Goal: Task Accomplishment & Management: Manage account settings

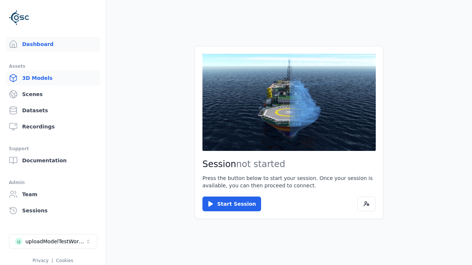
click at [50, 78] on link "3D Models" at bounding box center [53, 78] width 94 height 15
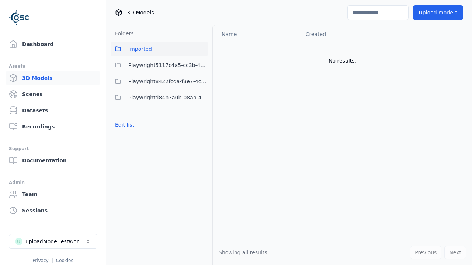
click at [123, 125] on button "Edit list" at bounding box center [125, 124] width 28 height 13
click at [130, 125] on link "Create folder" at bounding box center [132, 124] width 34 height 7
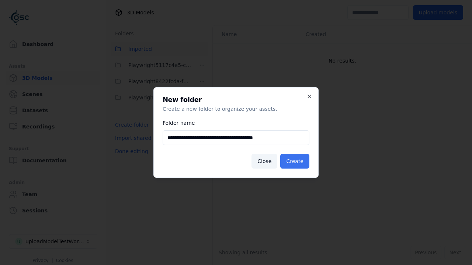
type input "**********"
click at [296, 161] on button "Create" at bounding box center [294, 161] width 29 height 15
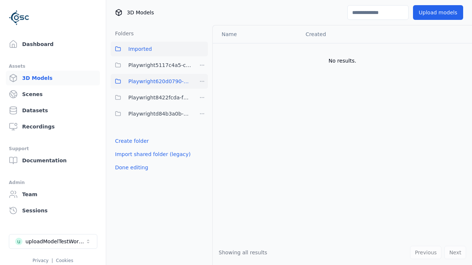
click at [151, 81] on span "Playwright620d0790-176b-45f4-b708-1fd09474f3b5" at bounding box center [159, 81] width 63 height 9
click at [439, 13] on button "Upload models" at bounding box center [438, 12] width 50 height 15
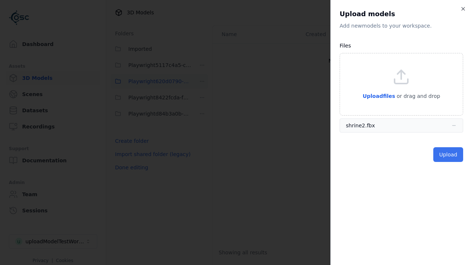
click at [449, 154] on button "Upload" at bounding box center [448, 154] width 30 height 15
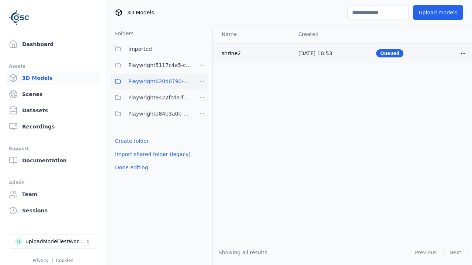
click at [457, 53] on html "Support Dashboard Assets 3D Models Scenes Datasets Recordings Support Documenta…" at bounding box center [236, 132] width 472 height 265
click at [440, 81] on div "Delete" at bounding box center [440, 82] width 43 height 12
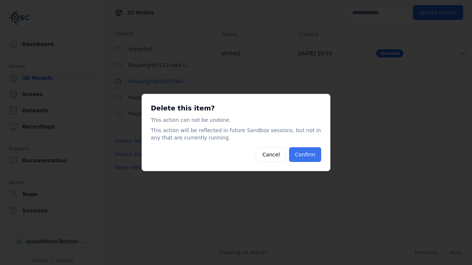
click at [306, 155] on button "Confirm" at bounding box center [305, 154] width 32 height 15
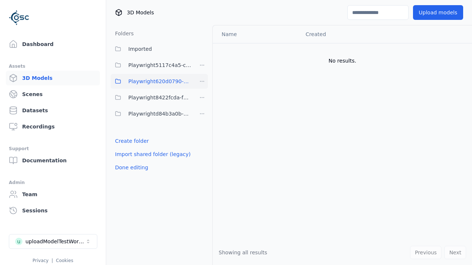
click at [202, 81] on html "Support Dashboard Assets 3D Models Scenes Datasets Recordings Support Documenta…" at bounding box center [236, 132] width 472 height 265
click at [202, 132] on div "Delete" at bounding box center [204, 132] width 49 height 12
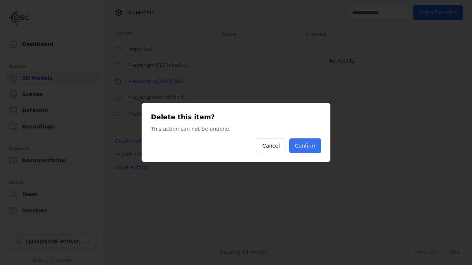
click at [306, 146] on button "Confirm" at bounding box center [305, 146] width 32 height 15
